Goal: Information Seeking & Learning: Understand process/instructions

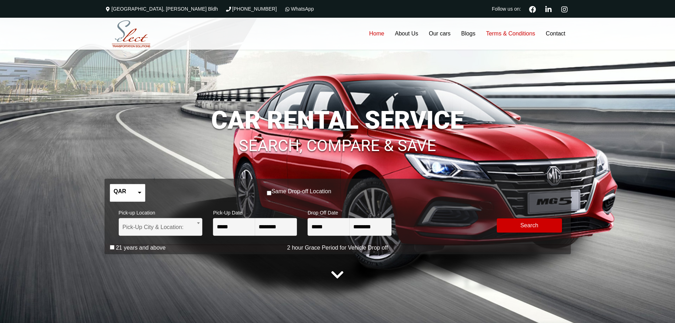
click at [514, 34] on link "Terms & Conditions" at bounding box center [511, 34] width 60 height 32
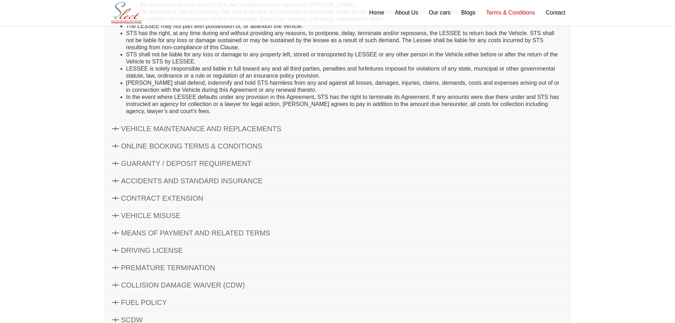
scroll to position [284, 0]
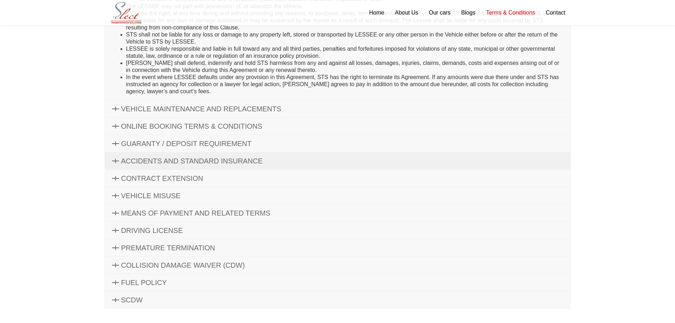
click at [126, 163] on span "ACCIDENTS AND STANDARD INSURANCE" at bounding box center [192, 161] width 142 height 8
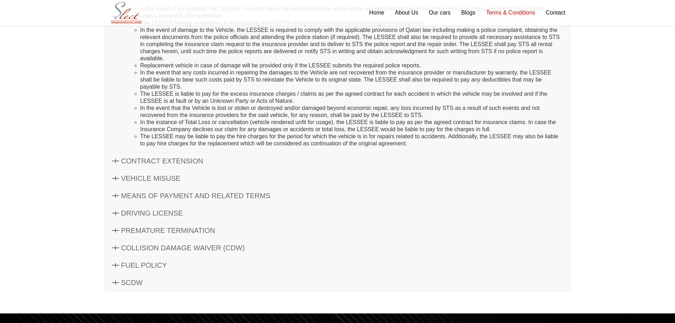
scroll to position [328, 0]
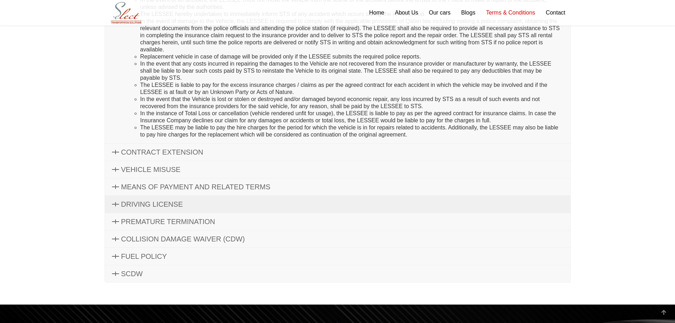
click at [189, 209] on link "DRIVING LICENSE" at bounding box center [338, 204] width 466 height 17
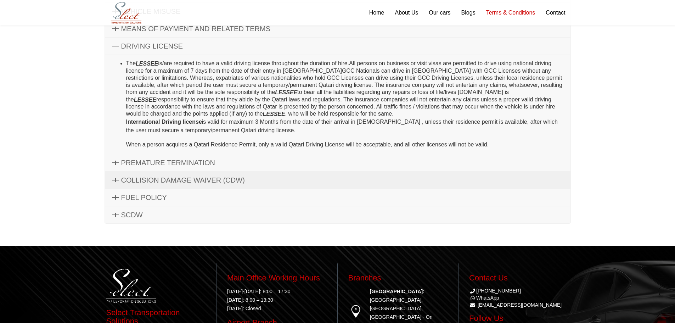
scroll to position [192, 0]
